Goal: Information Seeking & Learning: Learn about a topic

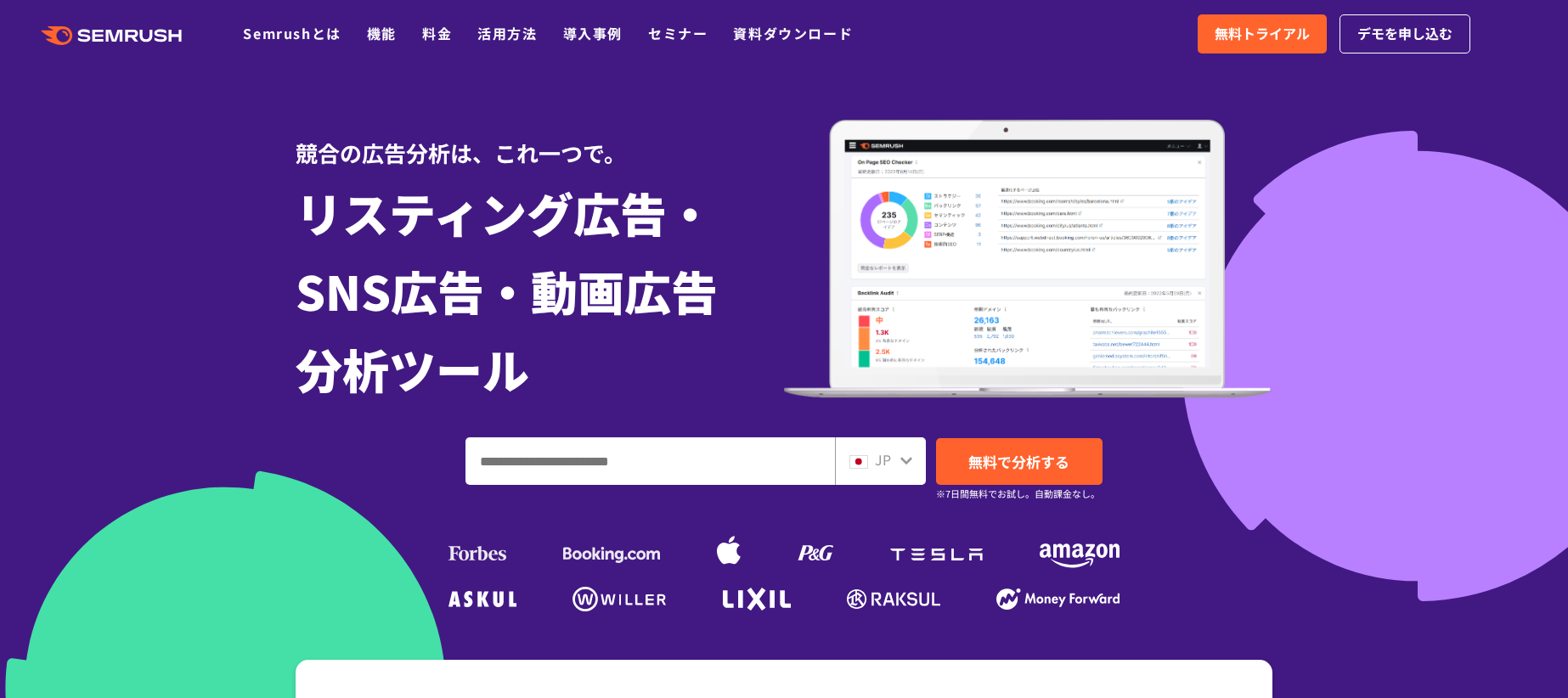
click at [613, 466] on input "ドメイン、キーワードまたはURLを入力してください" at bounding box center [650, 461] width 368 height 46
type input "******"
click at [1023, 453] on span "無料で分析する" at bounding box center [1019, 462] width 101 height 21
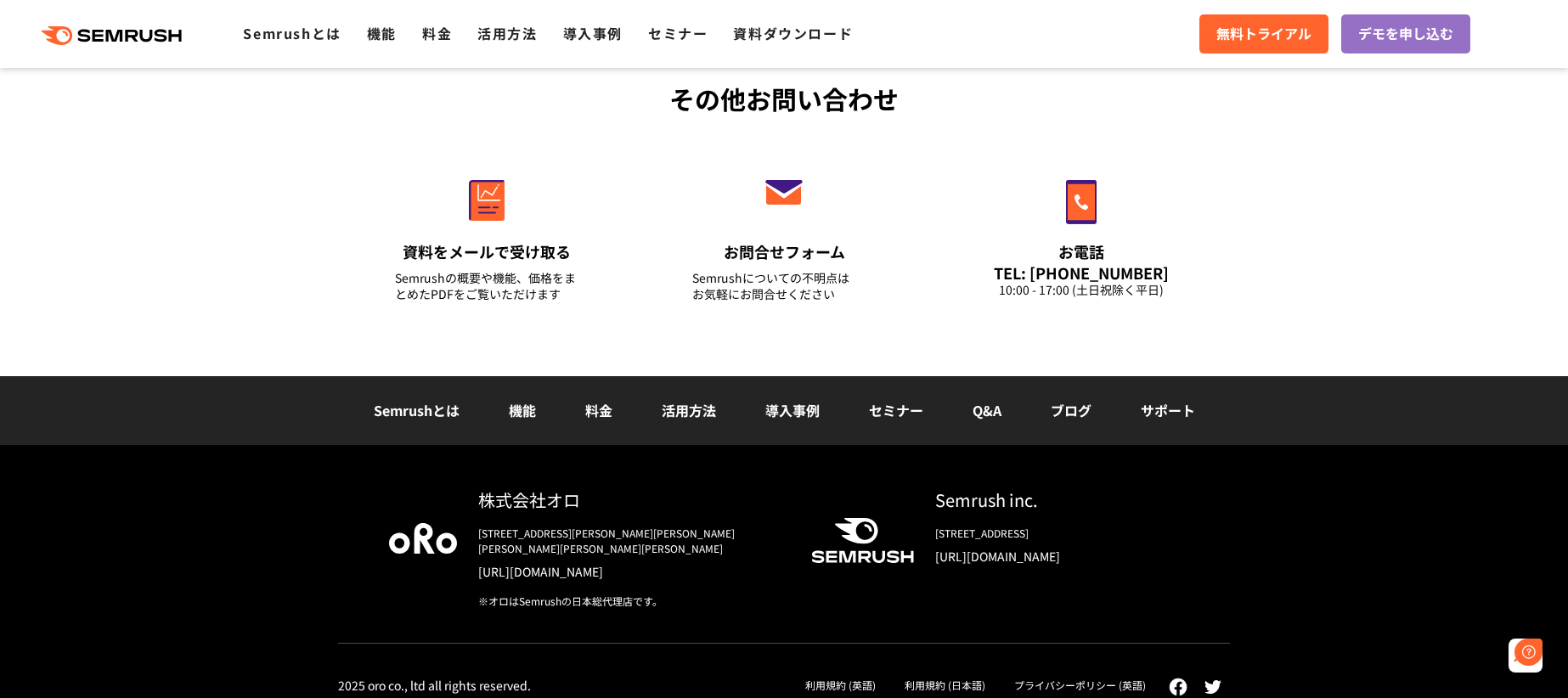
scroll to position [5142, 0]
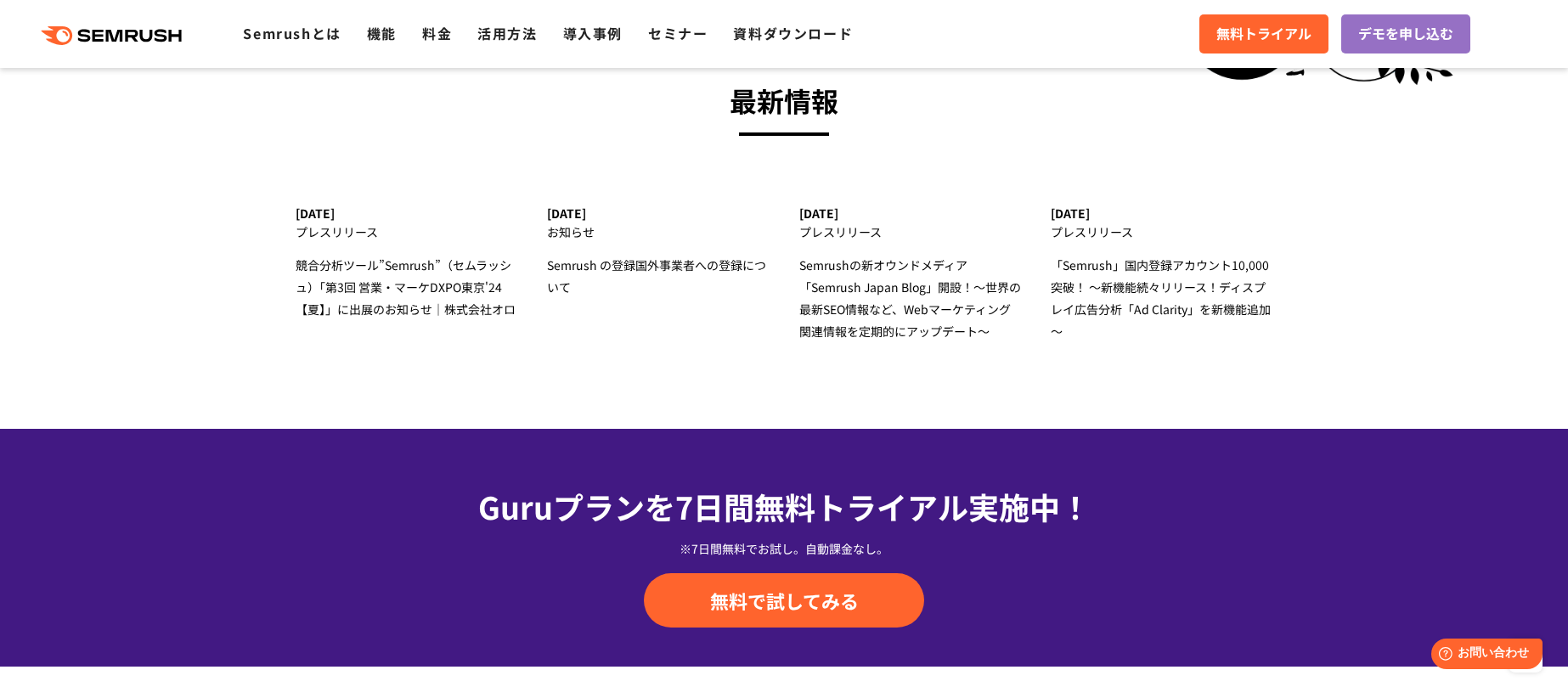
click at [104, 40] on polygon at bounding box center [99, 35] width 11 height 12
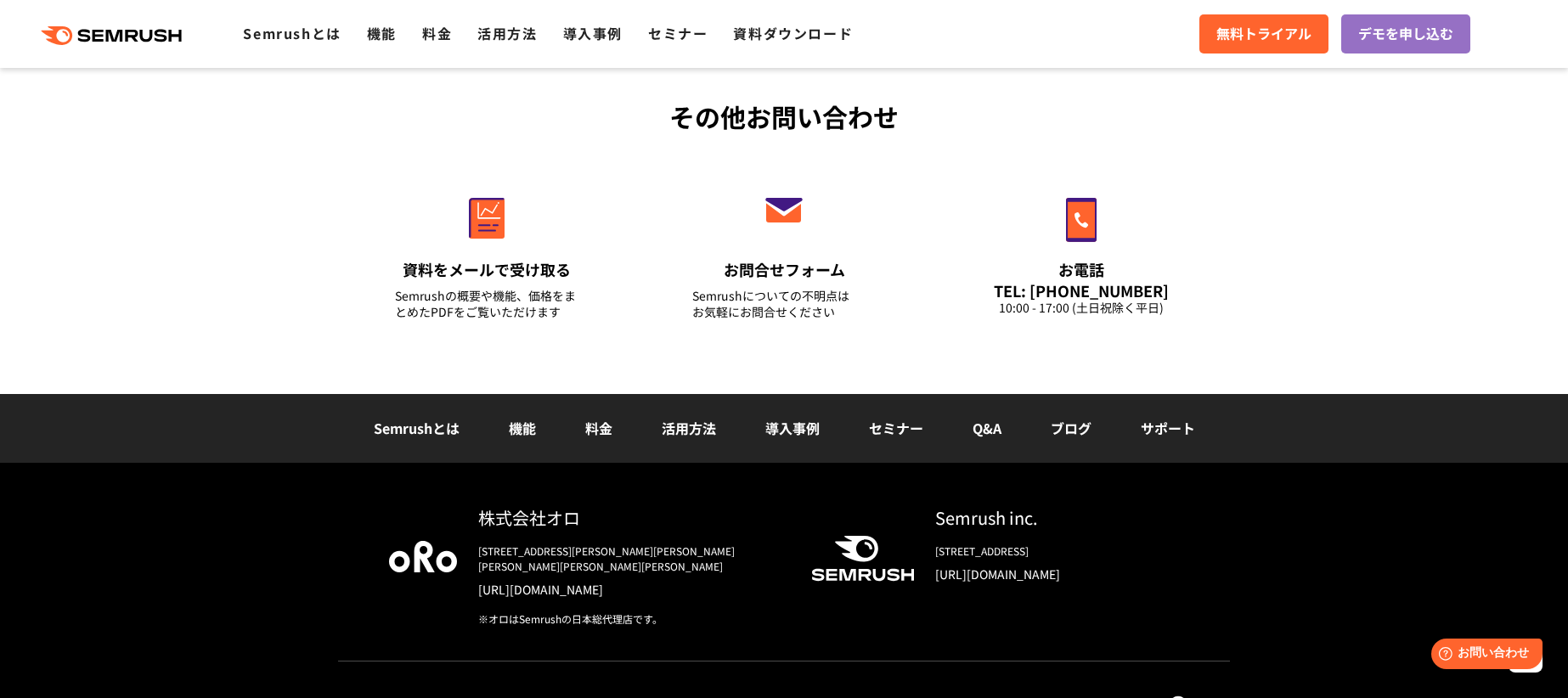
scroll to position [6017, 0]
